Goal: Task Accomplishment & Management: Complete application form

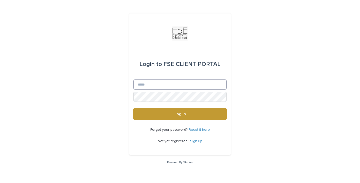
click at [140, 81] on input "Email" at bounding box center [179, 84] width 93 height 10
type input "**********"
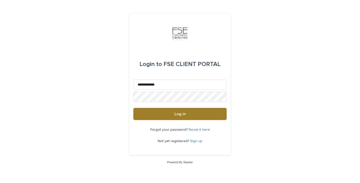
click at [156, 112] on button "Log in" at bounding box center [179, 114] width 93 height 12
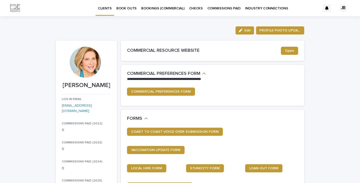
click at [127, 9] on p "BOOK OUTS" at bounding box center [126, 5] width 20 height 11
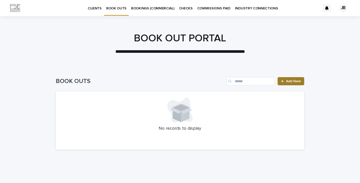
click at [289, 82] on span "Add New" at bounding box center [293, 81] width 15 height 4
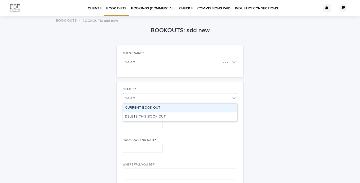
click at [147, 100] on div "Select..." at bounding box center [177, 98] width 108 height 8
click at [148, 106] on div "CURRENT BOOK OUT" at bounding box center [180, 107] width 114 height 9
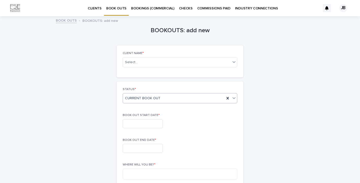
click at [139, 123] on input "text" at bounding box center [143, 123] width 40 height 9
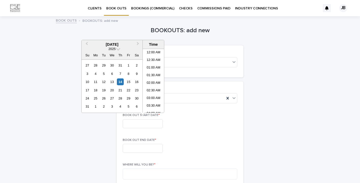
scroll to position [291, 0]
click at [131, 80] on div "15" at bounding box center [128, 81] width 7 height 7
type input "**********"
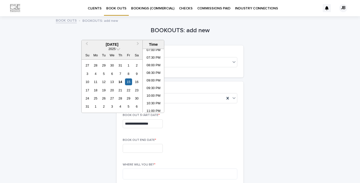
click at [135, 149] on input "text" at bounding box center [143, 148] width 40 height 9
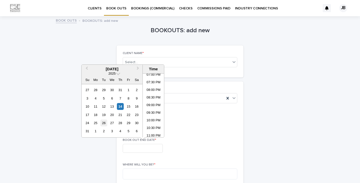
click at [104, 122] on div "26" at bounding box center [103, 122] width 7 height 7
type input "**********"
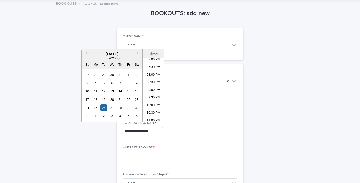
scroll to position [21, 0]
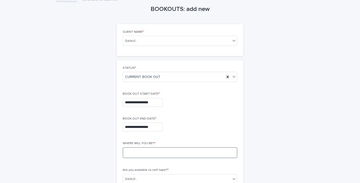
click at [157, 150] on textarea at bounding box center [180, 152] width 115 height 11
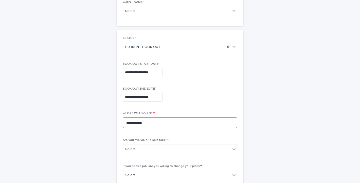
scroll to position [57, 0]
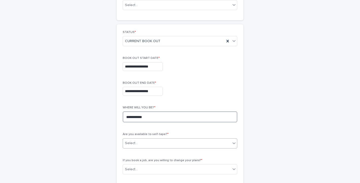
type textarea "**********"
click at [152, 142] on div "Select..." at bounding box center [177, 143] width 108 height 8
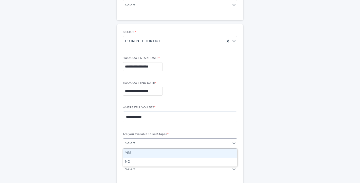
click at [148, 153] on div "YES" at bounding box center [180, 153] width 114 height 9
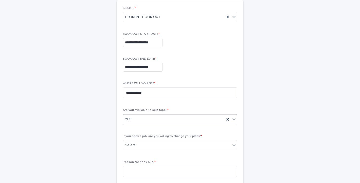
scroll to position [81, 0]
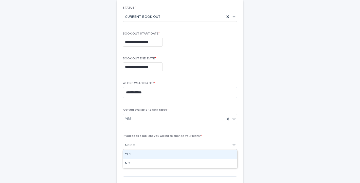
click at [150, 147] on div "Select..." at bounding box center [177, 145] width 108 height 8
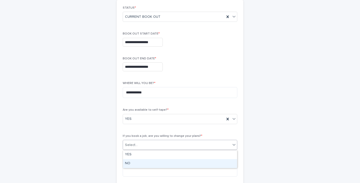
click at [149, 166] on div "NO" at bounding box center [180, 163] width 114 height 9
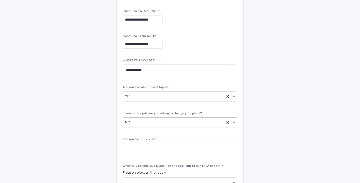
scroll to position [104, 0]
click at [143, 145] on textarea at bounding box center [180, 148] width 115 height 11
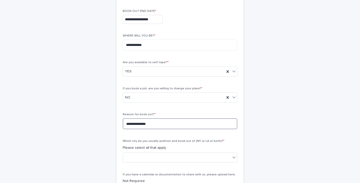
scroll to position [140, 0]
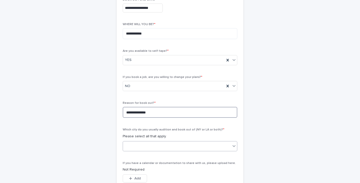
type textarea "**********"
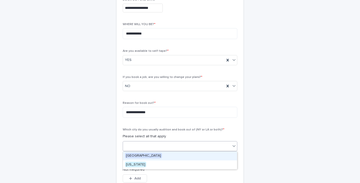
click at [144, 146] on div at bounding box center [177, 146] width 108 height 8
click at [144, 154] on span "[GEOGRAPHIC_DATA]" at bounding box center [143, 156] width 37 height 6
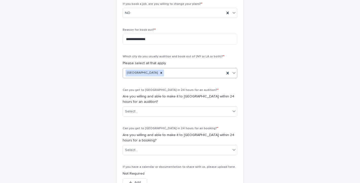
scroll to position [214, 0]
click at [144, 152] on div "Select..." at bounding box center [177, 149] width 108 height 8
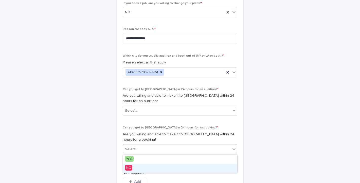
click at [141, 168] on div "NO" at bounding box center [180, 168] width 114 height 9
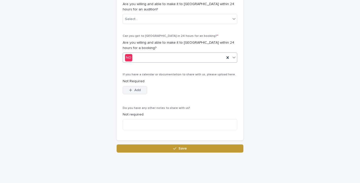
scroll to position [315, 0]
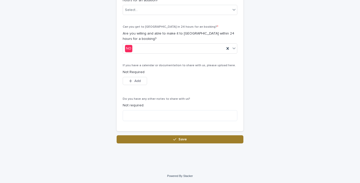
click at [150, 137] on button "Save" at bounding box center [180, 139] width 127 height 8
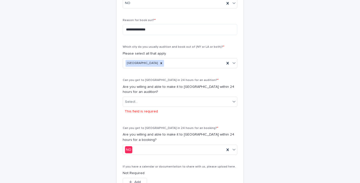
scroll to position [232, 0]
click at [143, 102] on div "Select..." at bounding box center [177, 101] width 108 height 8
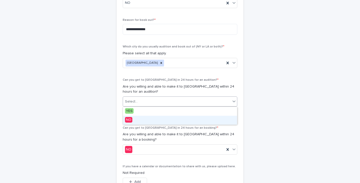
click at [130, 118] on span "NO" at bounding box center [128, 120] width 7 height 6
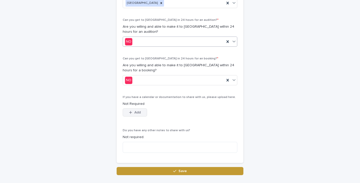
scroll to position [294, 0]
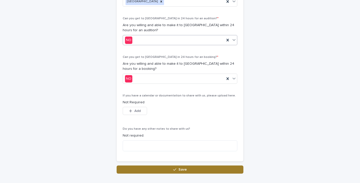
click at [141, 171] on button "Save" at bounding box center [180, 169] width 127 height 8
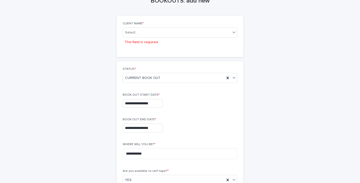
scroll to position [25, 0]
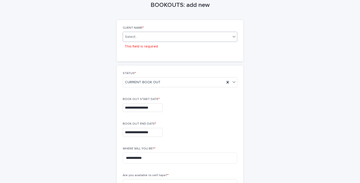
click at [139, 36] on div "Select..." at bounding box center [177, 37] width 108 height 6
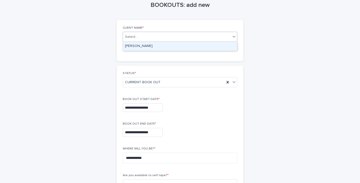
click at [139, 47] on div "[PERSON_NAME]" at bounding box center [180, 46] width 114 height 9
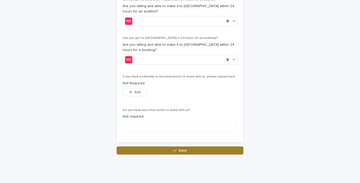
scroll to position [310, 0]
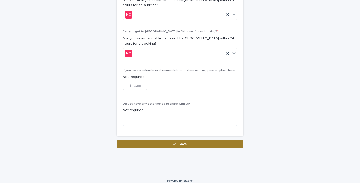
click at [144, 143] on button "Save" at bounding box center [180, 144] width 127 height 8
